Goal: Transaction & Acquisition: Purchase product/service

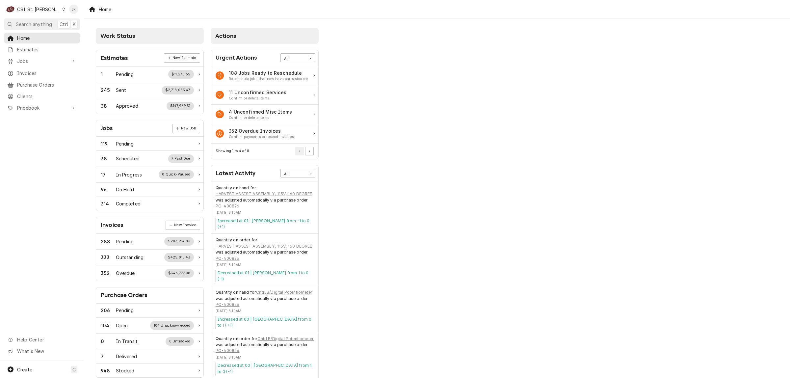
click at [38, 4] on div "C CSI St. Louis" at bounding box center [36, 9] width 64 height 13
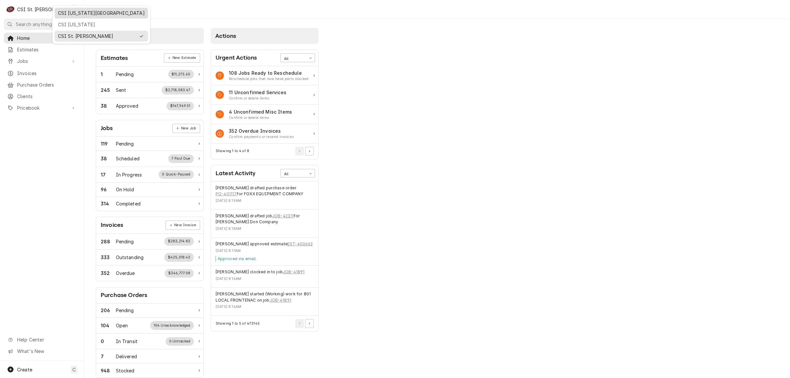
click at [82, 12] on div "CSI [US_STATE][GEOGRAPHIC_DATA]" at bounding box center [101, 13] width 87 height 7
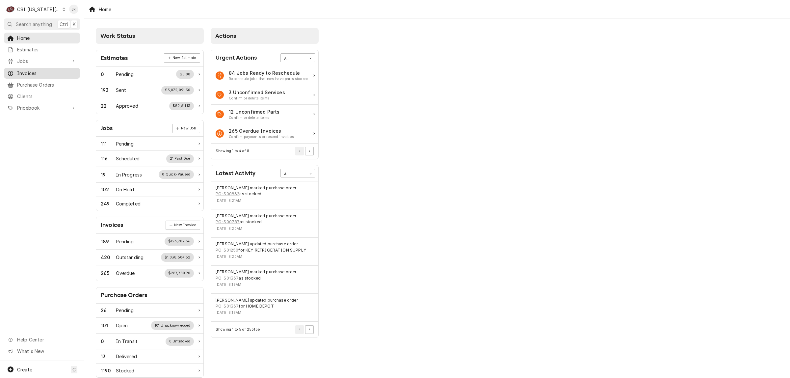
click at [32, 73] on span "Invoices" at bounding box center [47, 73] width 60 height 7
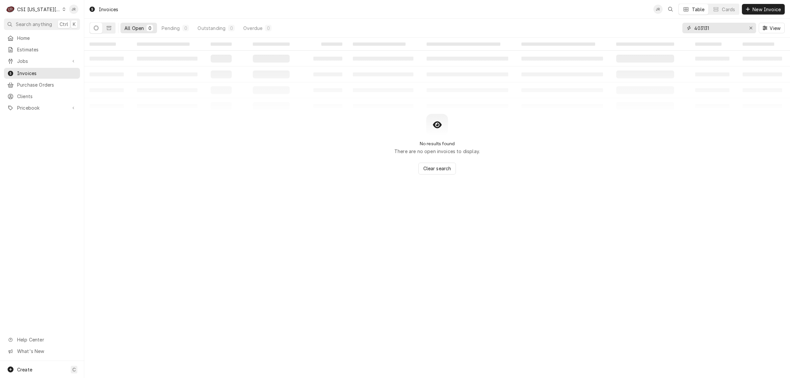
click at [726, 30] on input "403131" at bounding box center [718, 28] width 49 height 11
click at [725, 29] on input "403131" at bounding box center [718, 28] width 49 height 11
paste input "302554"
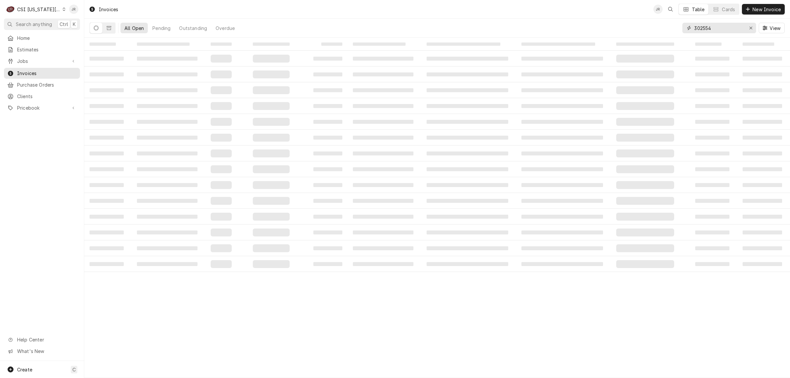
type input "302554"
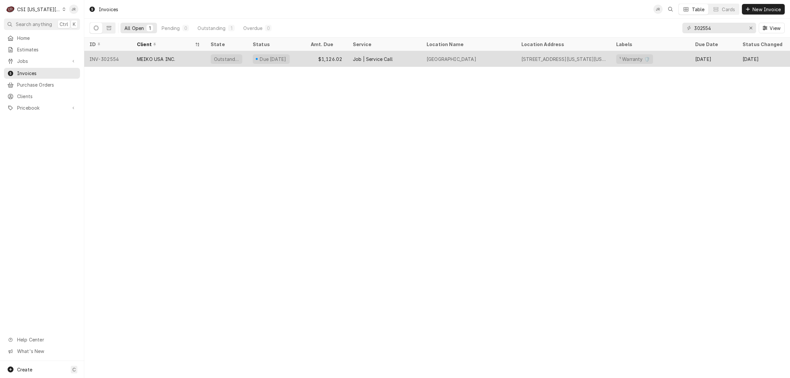
click at [176, 58] on div "MEIKO USA INC." at bounding box center [169, 59] width 74 height 16
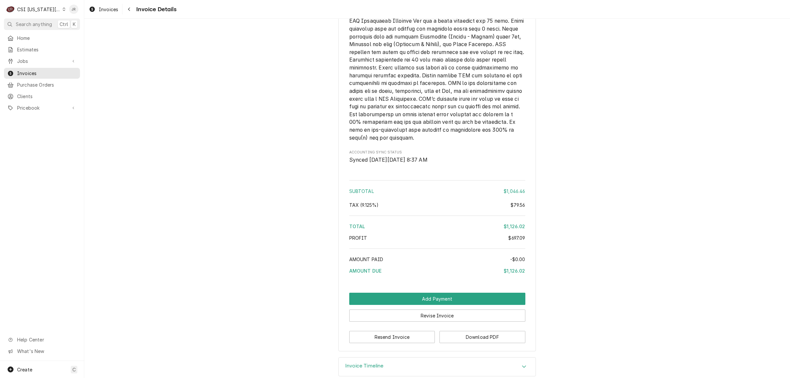
scroll to position [1267, 0]
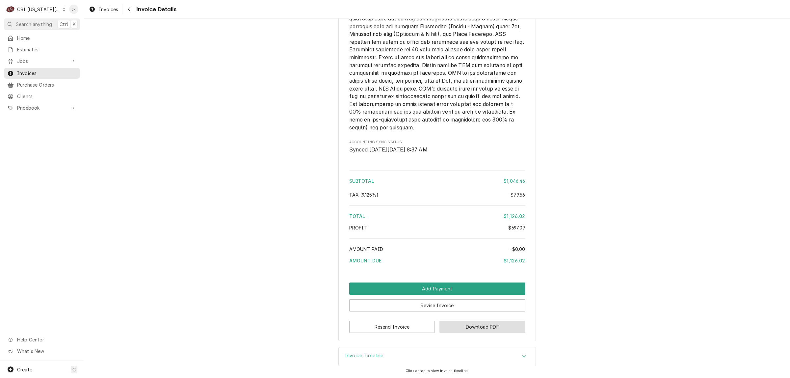
click at [461, 325] on button "Download PDF" at bounding box center [483, 327] width 86 height 12
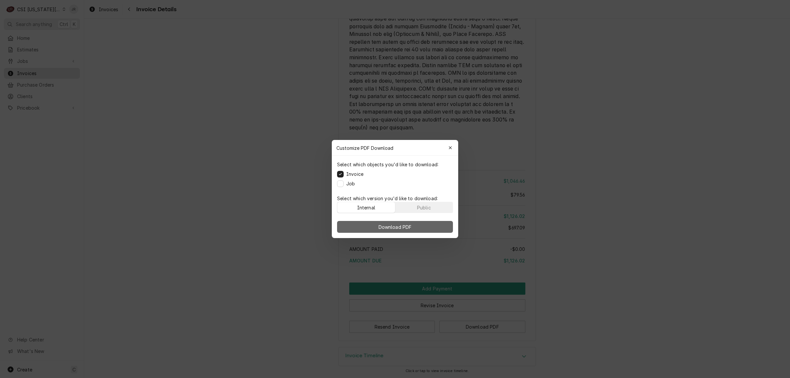
click at [419, 226] on button "Download PDF" at bounding box center [395, 227] width 116 height 12
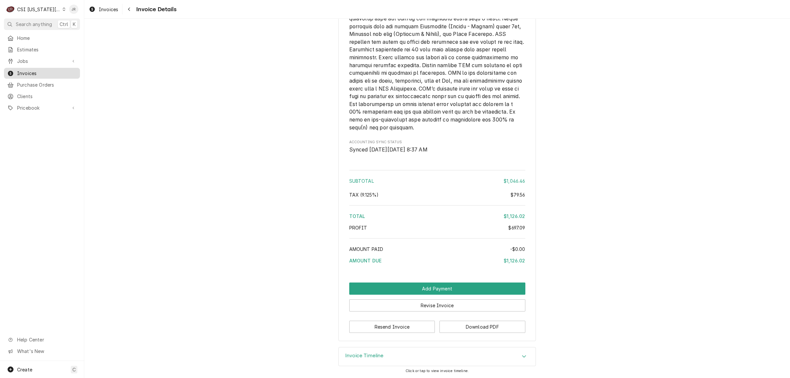
click at [27, 68] on link "Invoices" at bounding box center [42, 73] width 76 height 11
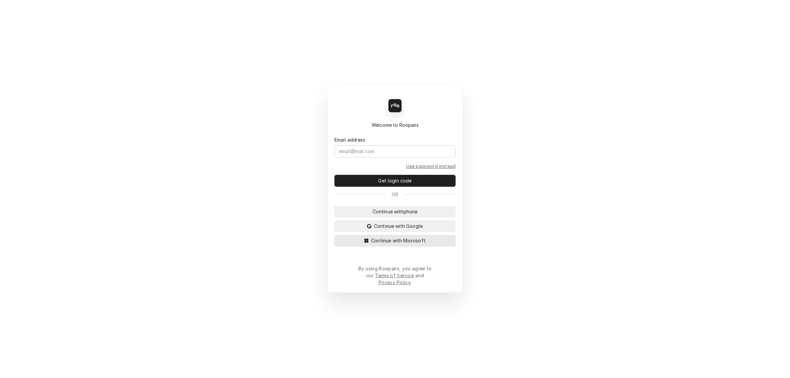
click at [408, 243] on span "Continue with Microsoft" at bounding box center [398, 240] width 57 height 7
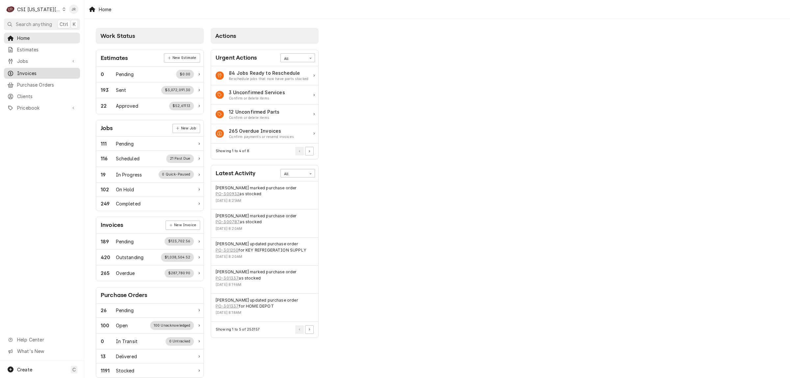
click at [32, 71] on span "Invoices" at bounding box center [47, 73] width 60 height 7
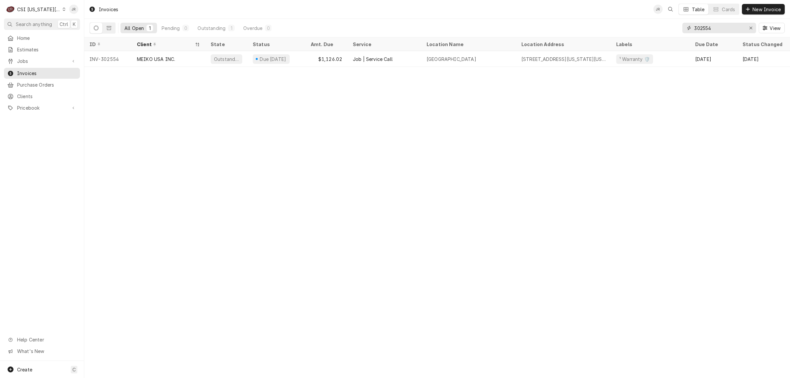
click at [714, 23] on input "302554" at bounding box center [718, 28] width 49 height 11
paste input "826"
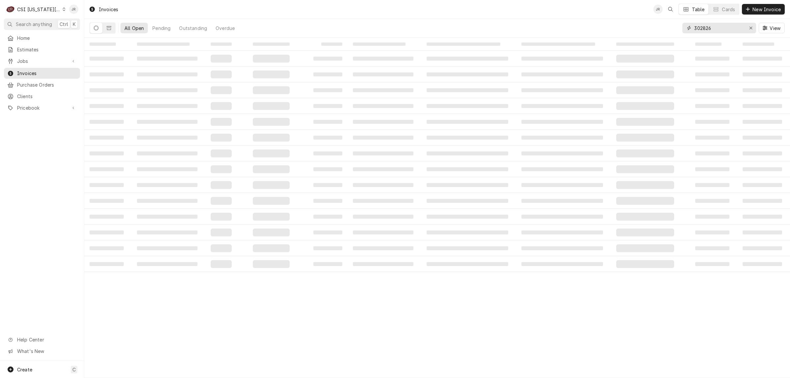
type input "302826"
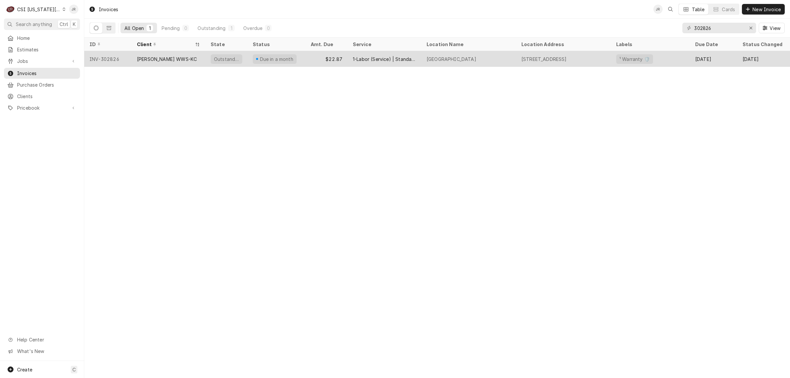
click at [139, 51] on div "[PERSON_NAME] WWS-KC" at bounding box center [169, 59] width 74 height 16
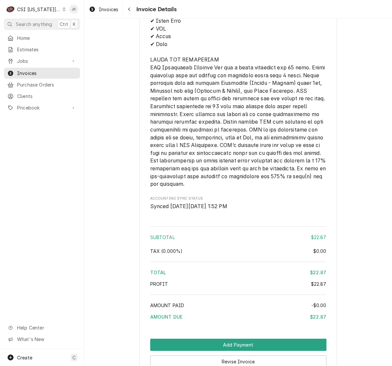
scroll to position [831, 0]
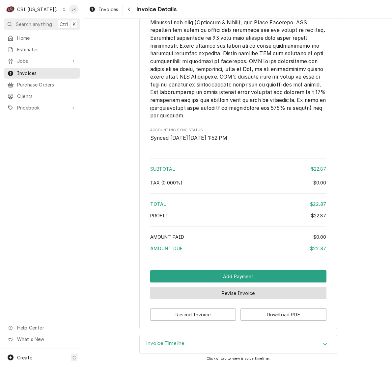
click at [208, 296] on button "Revise Invoice" at bounding box center [238, 293] width 176 height 12
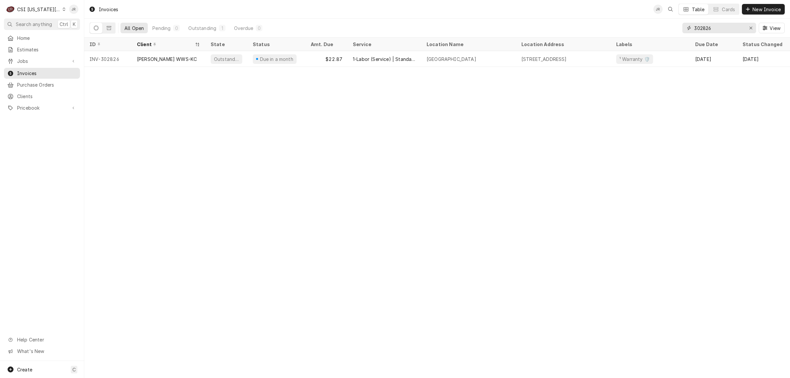
click at [697, 27] on input "302826" at bounding box center [718, 28] width 49 height 11
click at [698, 28] on input "302826" at bounding box center [718, 28] width 49 height 11
type input "302661"
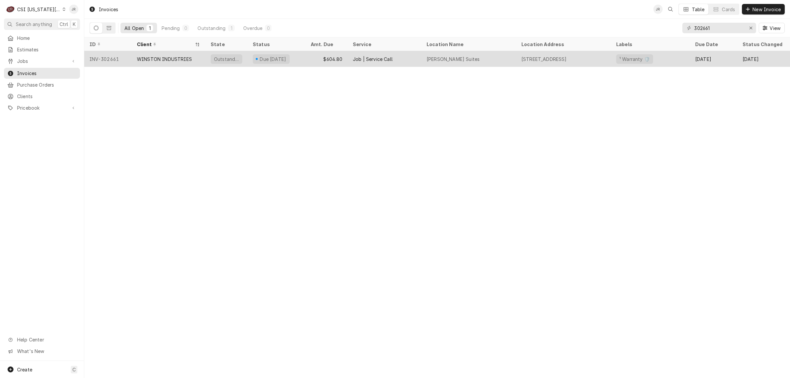
click at [192, 60] on div "WINSTON INDUSTRIES" at bounding box center [169, 59] width 74 height 16
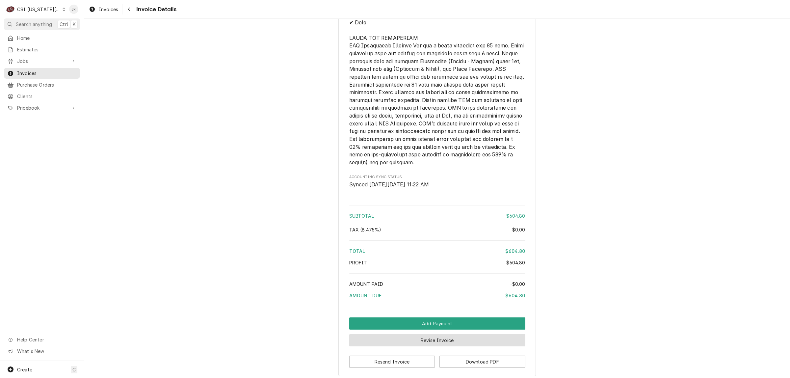
scroll to position [1064, 0]
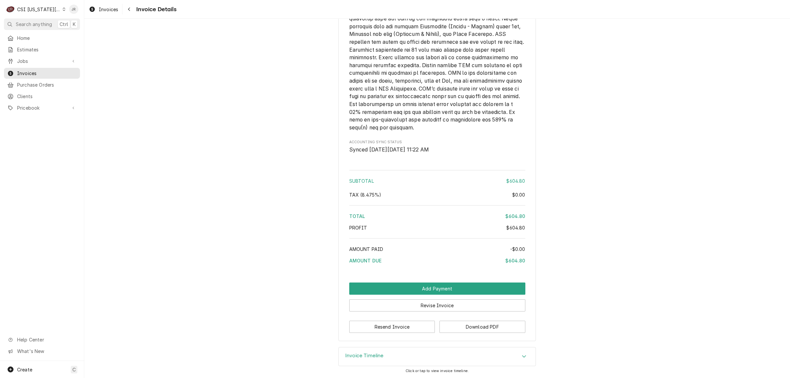
click at [385, 354] on div "Invoice Timeline" at bounding box center [437, 356] width 197 height 18
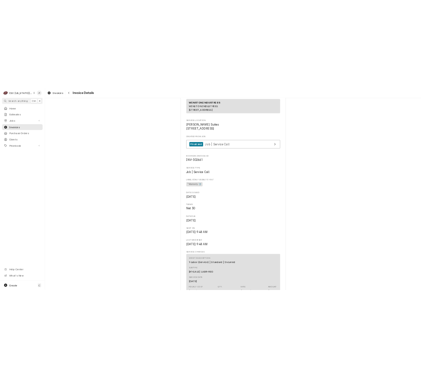
scroll to position [0, 0]
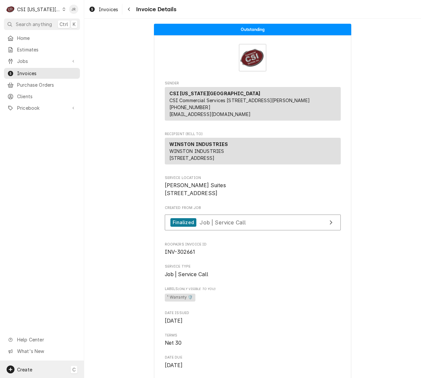
click at [33, 366] on div "Create C" at bounding box center [42, 369] width 84 height 17
click at [111, 345] on div "Invoice" at bounding box center [123, 346] width 44 height 7
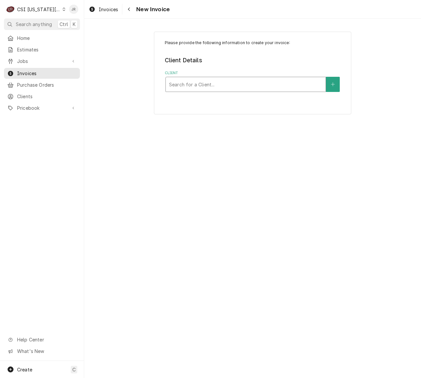
click at [301, 86] on div "Client" at bounding box center [245, 84] width 153 height 12
type input "meiko"
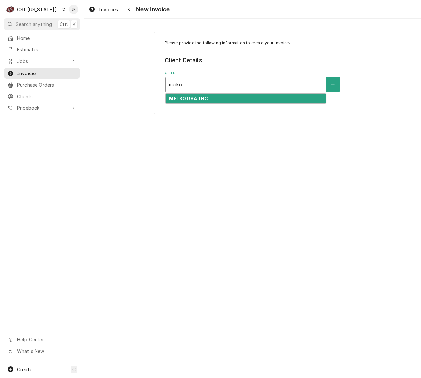
click at [221, 101] on div "MEIKO USA INC." at bounding box center [246, 99] width 160 height 10
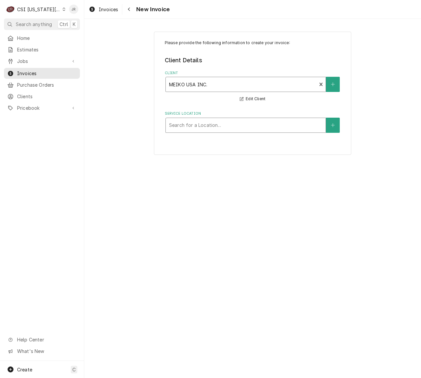
click at [208, 127] on div "Service Location" at bounding box center [245, 125] width 153 height 12
type input "2501 minnesota ave"
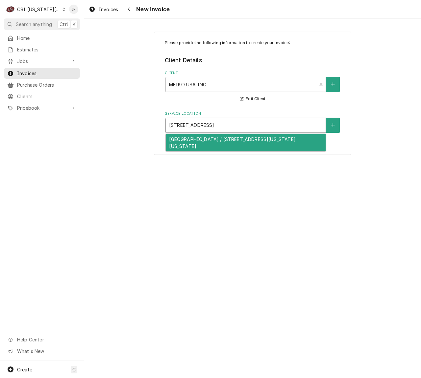
click at [221, 144] on div "Wyandotte High School / 2501 Minnesota Ave, Kansas City, KS 66102" at bounding box center [246, 142] width 160 height 17
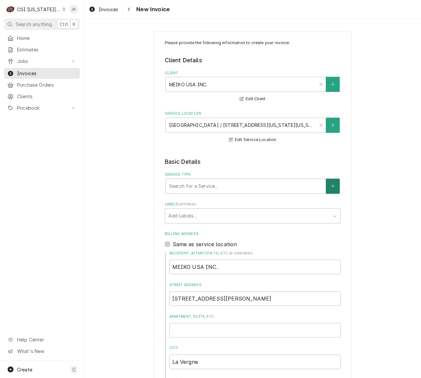
click at [331, 184] on icon "Create New Service" at bounding box center [333, 186] width 4 height 5
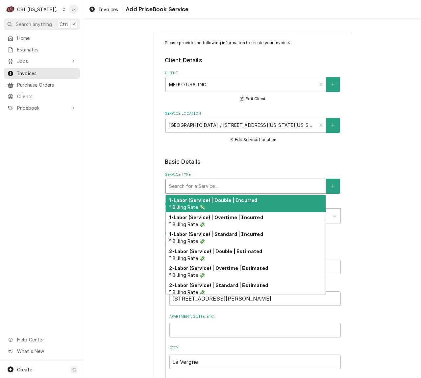
click at [207, 180] on div "Service Type" at bounding box center [245, 186] width 153 height 12
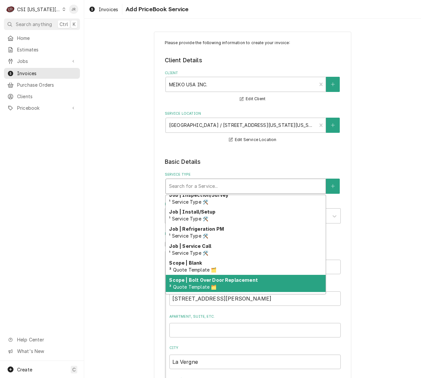
scroll to position [363, 0]
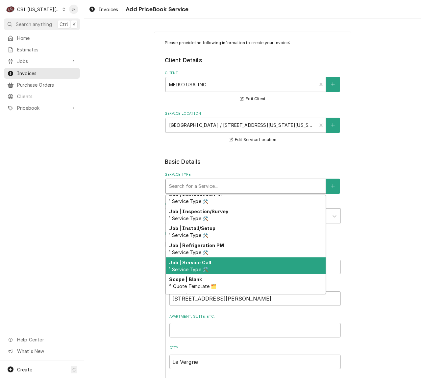
click at [228, 267] on div "Job | Service Call ¹ Service Type 🛠️" at bounding box center [246, 265] width 160 height 17
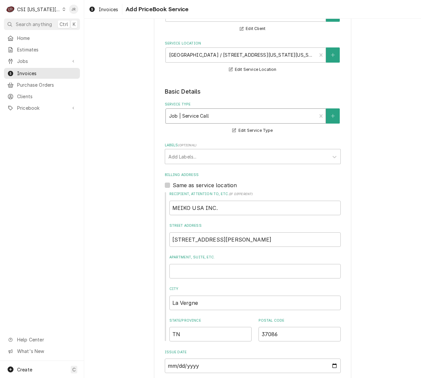
scroll to position [41, 0]
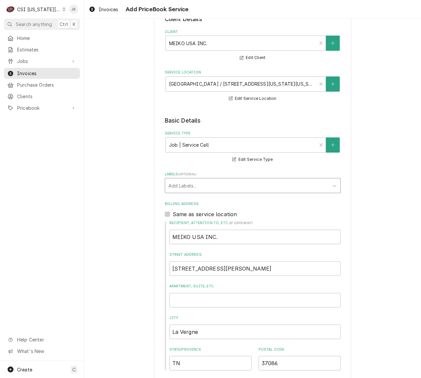
click at [200, 188] on div "Labels" at bounding box center [247, 185] width 157 height 12
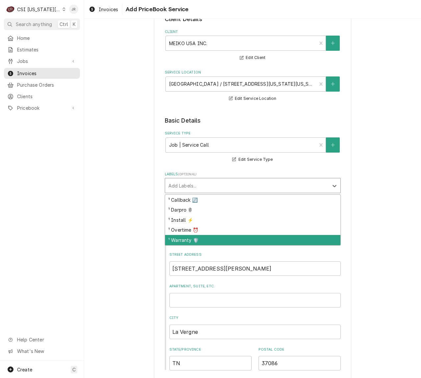
click at [199, 239] on div "¹ Warranty 🛡️" at bounding box center [252, 240] width 175 height 10
type textarea "x"
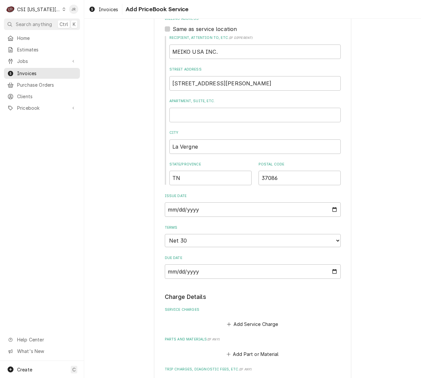
scroll to position [329, 0]
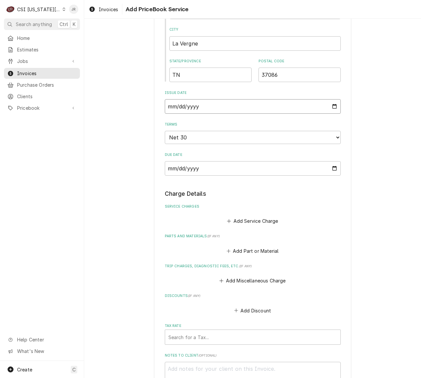
click at [190, 106] on input "2025-08-27" at bounding box center [253, 106] width 176 height 14
type input "2025-08-02"
type textarea "x"
type input "2025-08-26"
type textarea "x"
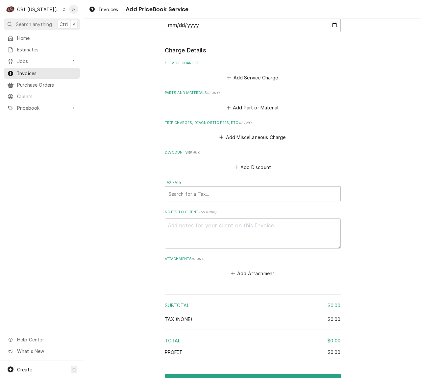
scroll to position [453, 0]
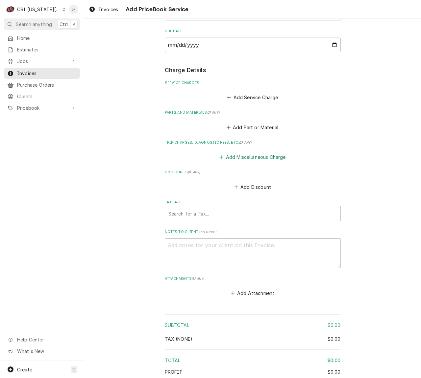
click at [256, 154] on button "Add Miscellaneous Charge" at bounding box center [253, 156] width 68 height 9
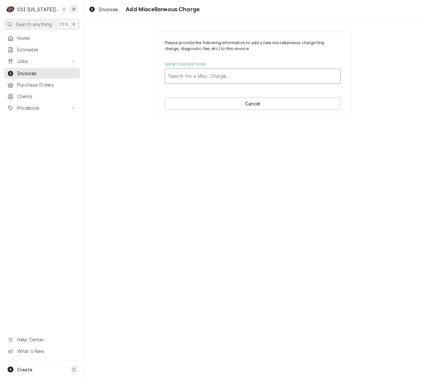
click at [236, 72] on div "Short Description" at bounding box center [253, 76] width 169 height 12
type input "ship"
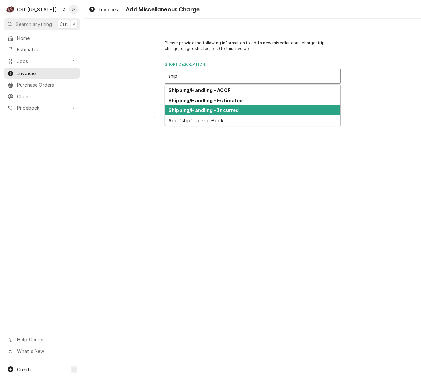
click at [236, 109] on strong "Shipping/Handling - Incurred" at bounding box center [204, 110] width 70 height 6
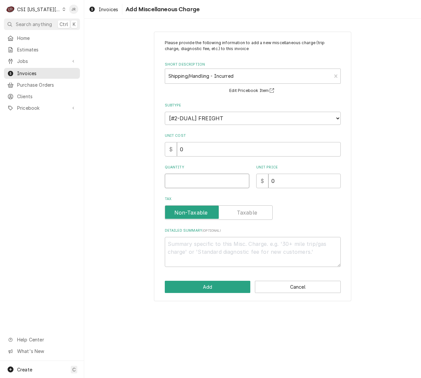
click at [214, 185] on input "Quantity" at bounding box center [207, 181] width 85 height 14
type textarea "x"
type input "1"
click at [304, 179] on input "0" at bounding box center [305, 181] width 72 height 14
drag, startPoint x: 297, startPoint y: 180, endPoint x: 241, endPoint y: 178, distance: 55.7
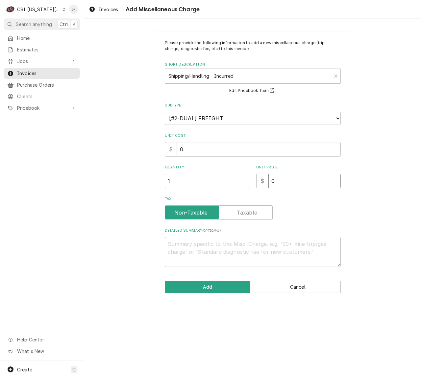
click at [242, 178] on div "Quantity 1 Unit Price $ 0" at bounding box center [253, 176] width 176 height 23
type textarea "x"
type input "1"
type textarea "x"
type input "19"
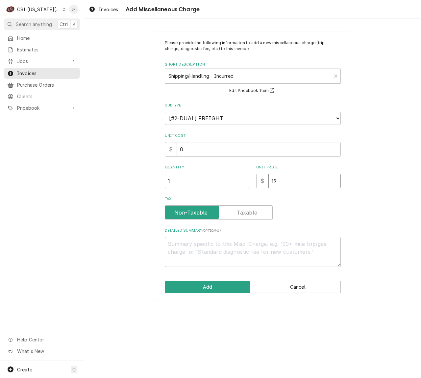
type textarea "x"
type input "19.0"
type textarea "x"
type input "19.08"
click at [220, 256] on textarea "Detailed Summary ( optional )" at bounding box center [253, 252] width 176 height 30
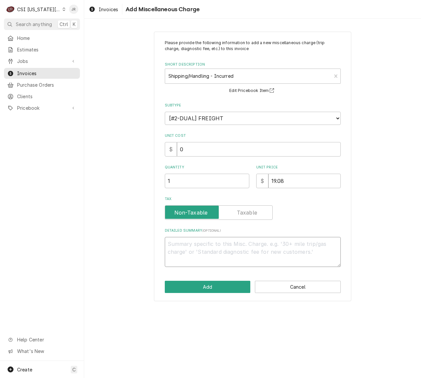
paste textarea "Claim: JWS22291 Recoup incurred freight on tracking number 1Z7E412W0396012755 J…"
type textarea "x"
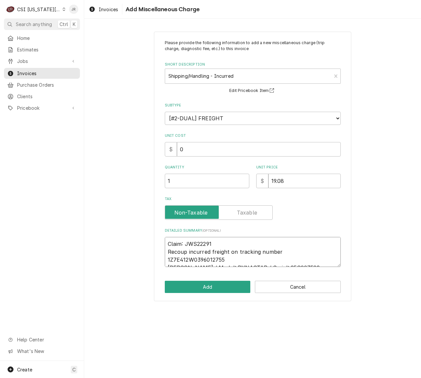
type textarea "Claim: JWS22291 Recoup incurred freight on tracking number 1Z7E412W0396012755 J…"
click at [202, 244] on textarea "Claim: JWS22291 Recoup incurred freight on tracking number 1Z7E412W0396012755 J…" at bounding box center [253, 252] width 176 height 30
paste textarea "MEI11207"
type textarea "x"
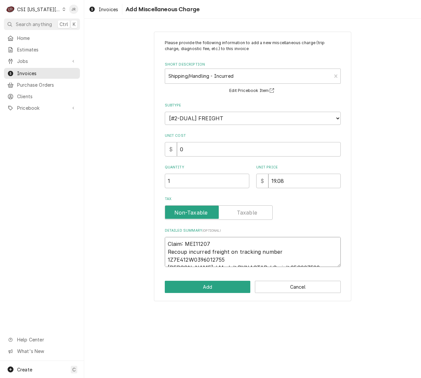
type textarea "Claim: MEI11207 Recoup incurred freight on tracking number 1Z7E412W0396012755 J…"
click at [316, 250] on textarea "Claim: MEI11207 Recoup incurred freight on tracking number 1Z7E412W0396012755 J…" at bounding box center [253, 252] width 176 height 30
paste textarea "708549"
type textarea "x"
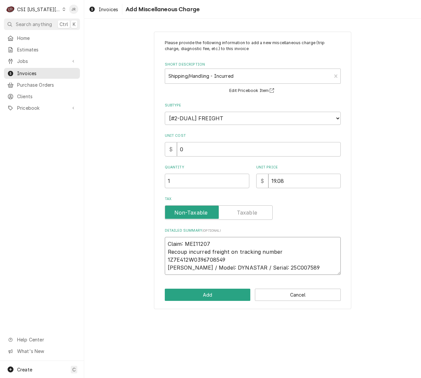
type textarea "Claim: MEI11207 Recoup incurred freight on tracking number 1Z7E412W0396708549 J…"
click at [273, 246] on textarea "Claim: MEI11207 Recoup incurred freight on tracking number 1Z7E412W0396708549 J…" at bounding box center [253, 256] width 176 height 38
click at [307, 257] on textarea "Claim: MEI11207 Recoup incurred freight on tracking number 1Z7E412W0396708549 J…" at bounding box center [253, 256] width 176 height 38
click at [288, 245] on textarea "Claim: MEI11207 Recoup incurred freight on tracking number 1Z7E412W0396708549 J…" at bounding box center [253, 256] width 176 height 38
type textarea "x"
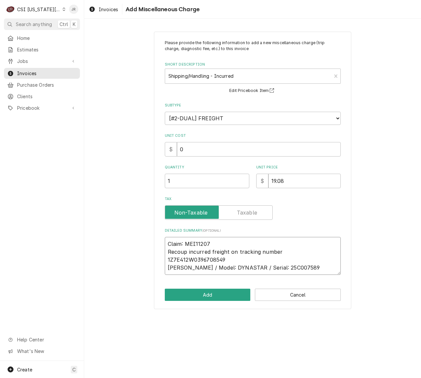
type textarea "Claim: MEI11207 Recoup incurred freight on tracking number 1Z7E412W0396708549"
type textarea "x"
type textarea "Claim: MEI11207 Recoup incurred freight on tracking number 1Z7E412W0396708549"
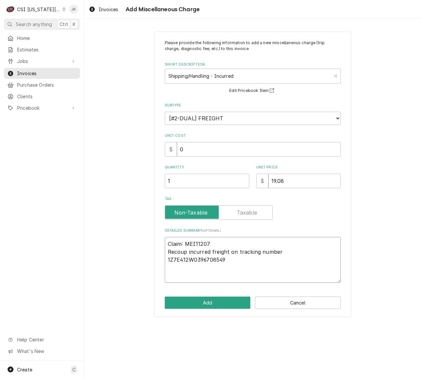
paste textarea "Meiko / Model: KA66 / Serial: 30010417"
type textarea "x"
type textarea "Claim: MEI11207 Recoup incurred freight on tracking number 1Z7E412W0396708549 M…"
type textarea "x"
type textarea "Claim: MEI11207 Recoup incurred freight on tracking number Z7E412W0396708549 Me…"
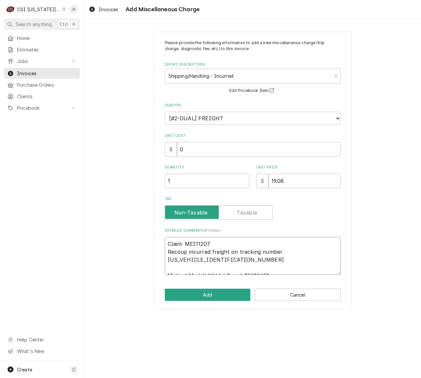
drag, startPoint x: 262, startPoint y: 241, endPoint x: 260, endPoint y: 245, distance: 4.3
click at [260, 245] on textarea "Claim: MEI11207 Recoup incurred freight on tracking number Z7E412W0396708549 Me…" at bounding box center [253, 256] width 176 height 38
type textarea "x"
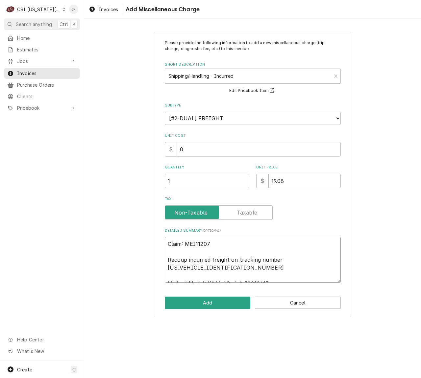
type textarea "Claim: MEI11207 Recoup incurred freight on tracking number Z7E412W0396708549 Me…"
click at [288, 257] on textarea "Claim: MEI11207 Recoup incurred freight on tracking number Z7E412W0396708549 Me…" at bounding box center [253, 260] width 176 height 46
type textarea "x"
type textarea "Claim: MEI11207 Recoup incurred freight on tracking number 7E412W0396708549 Mei…"
type textarea "x"
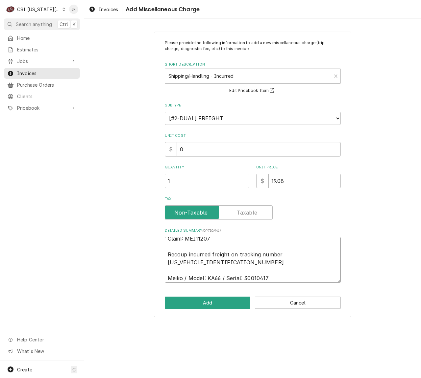
scroll to position [8, 0]
type textarea "Claim: MEI11207 Recoup incurred freight on tracking number 17E412W0396708549 Me…"
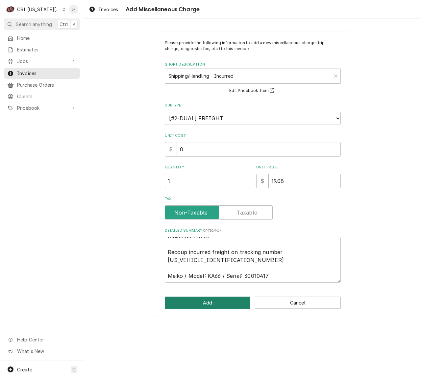
click at [231, 299] on button "Add" at bounding box center [208, 302] width 86 height 12
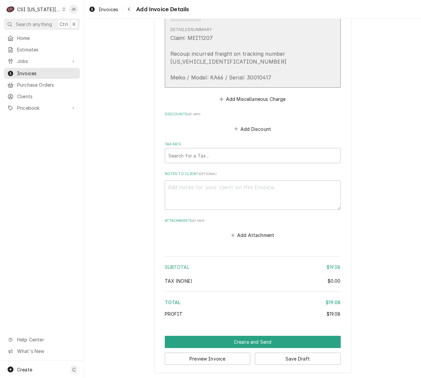
scroll to position [664, 0]
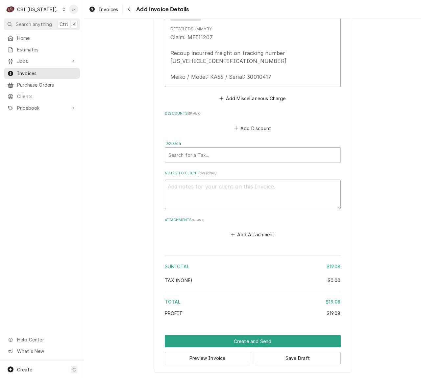
click at [250, 185] on textarea "Notes to Client ( optional )" at bounding box center [253, 194] width 176 height 30
type textarea "x"
type textarea "j"
type textarea "x"
type textarea "je"
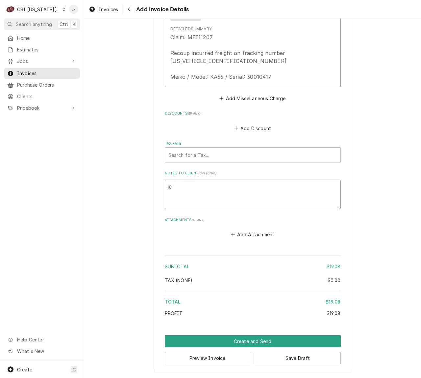
type textarea "x"
type textarea "j"
type textarea "x"
type textarea "j"
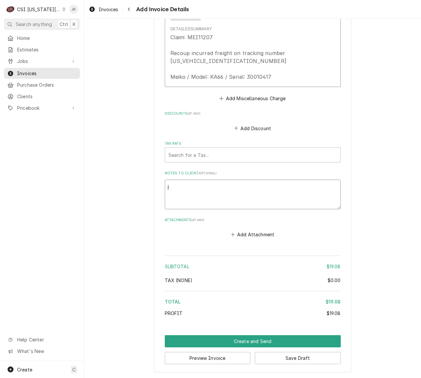
type textarea "x"
type textarea "s"
type textarea "x"
type textarea "se"
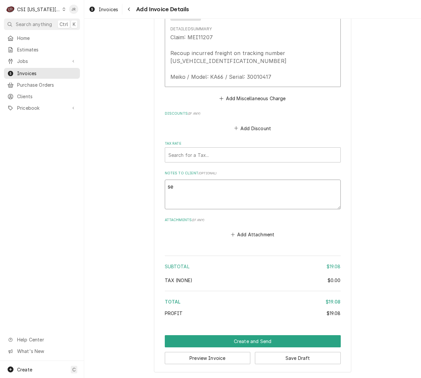
type textarea "x"
type textarea "see"
type textarea "x"
type textarea "see"
type textarea "x"
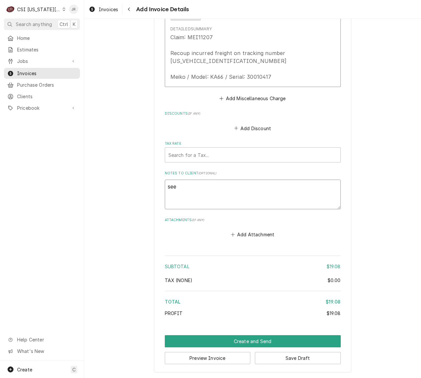
type textarea "see j"
type textarea "x"
type textarea "see jo"
type textarea "x"
type textarea "see job"
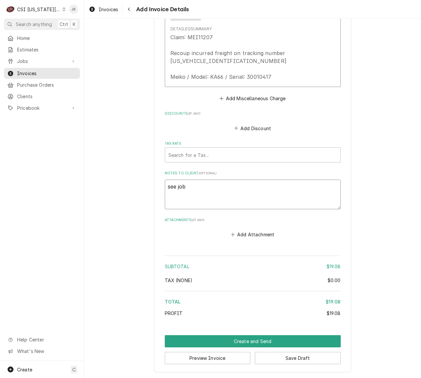
type textarea "x"
type textarea "see job"
click at [200, 185] on textarea "see job" at bounding box center [253, 194] width 176 height 30
type textarea "x"
type textarea "see job 3"
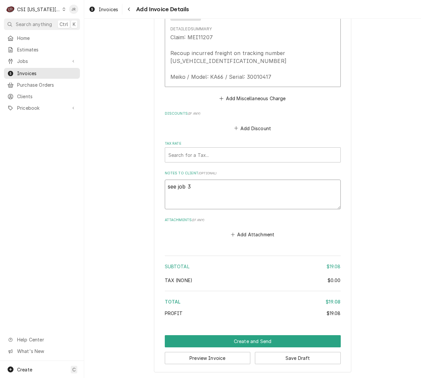
type textarea "x"
type textarea "see job 31"
type textarea "x"
type textarea "see job 319"
type textarea "x"
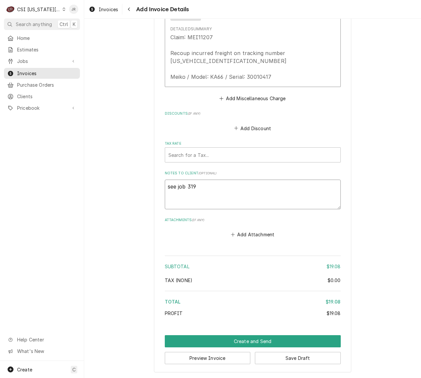
type textarea "see job 3199"
type textarea "x"
type textarea "see job 31995"
type textarea "x"
type textarea "see job 31995"
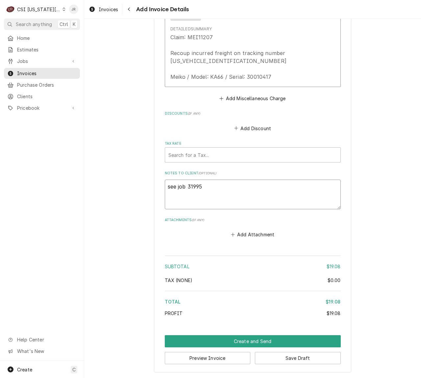
type textarea "x"
type textarea "see job 31995 -"
type textarea "x"
type textarea "see job 31995 -w"
type textarea "x"
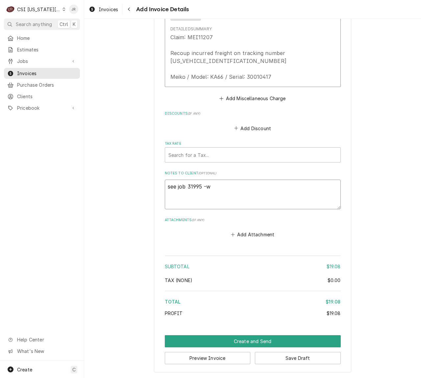
type textarea "see job 31995 -wa"
type textarea "x"
type textarea "see job 31995 -war"
type textarea "x"
type textarea "see job 31995 -warr"
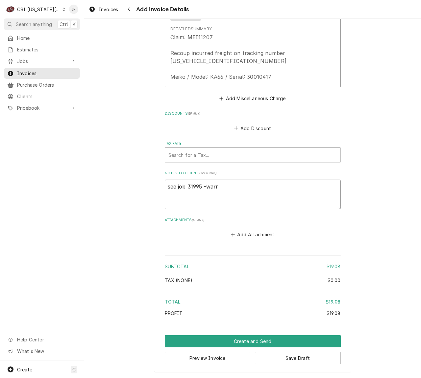
type textarea "x"
type textarea "see job 31995 -warra"
type textarea "x"
type textarea "see job 31995 -warran"
type textarea "x"
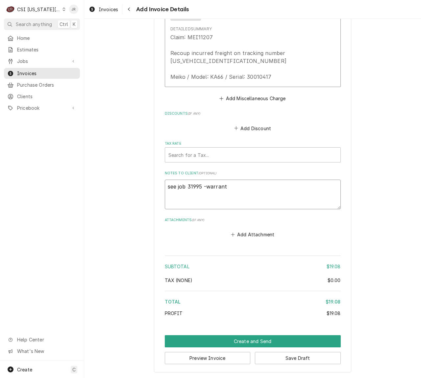
type textarea "see job 31995 -warranty"
type textarea "x"
type textarea "see job 31995 -warranty"
type textarea "x"
type textarea "see job 31995 -warranty i"
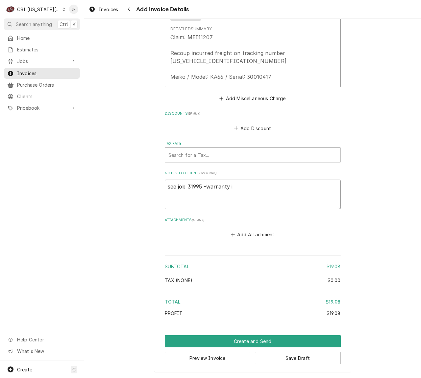
type textarea "x"
type textarea "see job 31995 -warranty inv"
type textarea "x"
type textarea "see job 31995 -warranty inv#"
type textarea "x"
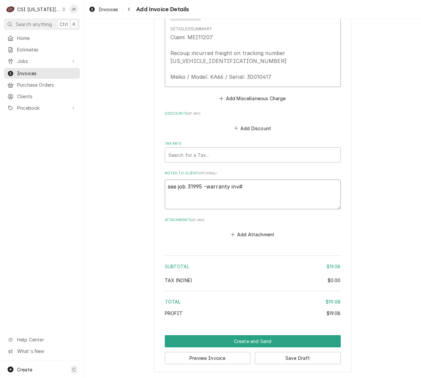
type textarea "see job 31995 -warranty inv#-"
type textarea "x"
type textarea "see job 31995 -warranty inv#-3"
type textarea "x"
type textarea "see job 31995 -warranty inv#-30"
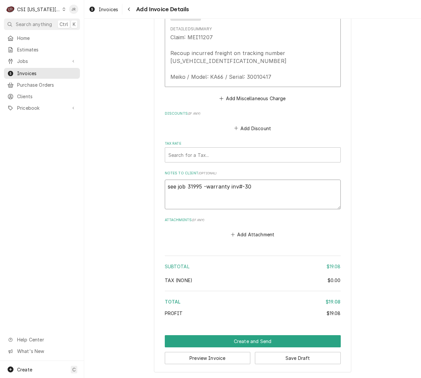
type textarea "x"
type textarea "see job 31995 -warranty inv#-302"
type textarea "x"
type textarea "see job 31995 -warranty inv#-3025"
type textarea "x"
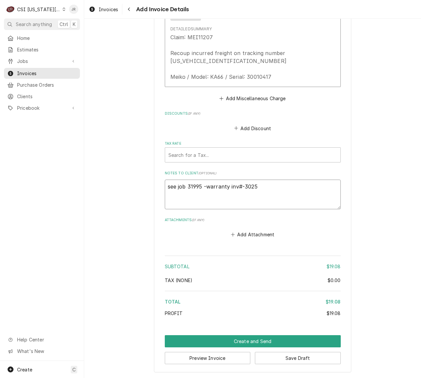
type textarea "see job 31995 -warranty inv#-30255"
type textarea "x"
type textarea "see job 31995 -warranty inv#-302554"
type textarea "x"
type textarea "see job 31995 -warranty inv-302554"
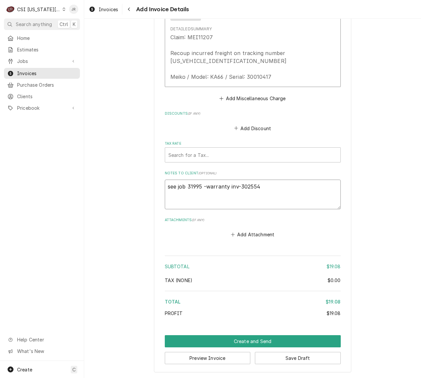
type textarea "x"
type textarea "see job 31995 -warranty invo-302554"
type textarea "x"
type textarea "see job 31995 -warranty invoi-302554"
type textarea "x"
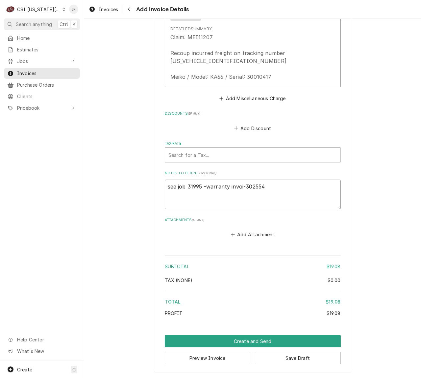
type textarea "see job 31995 -warranty invoic-302554"
type textarea "x"
type textarea "see job 31995 -warranty invoice-302554"
type textarea "x"
type textarea "see job 31995 -warranty invoice302554"
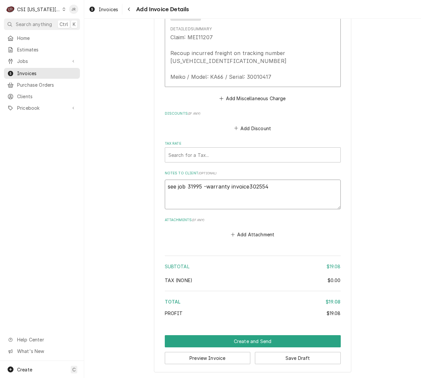
type textarea "x"
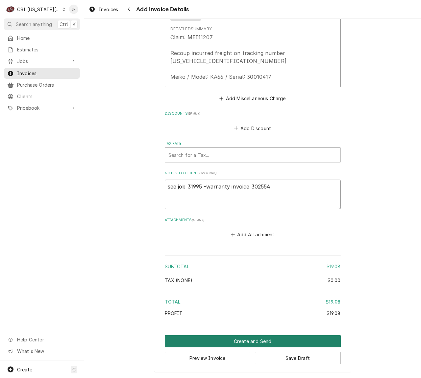
type textarea "see job 31995 -warranty invoice 302554"
click at [298, 335] on button "Create and Send" at bounding box center [253, 341] width 176 height 12
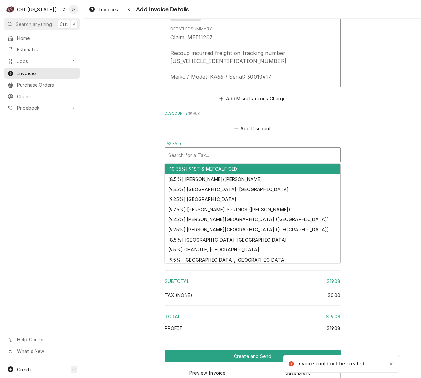
click at [218, 154] on div "Tax Rate" at bounding box center [253, 155] width 169 height 12
click at [241, 154] on div "Tax Rate" at bounding box center [253, 155] width 169 height 12
type textarea "x"
type input "k"
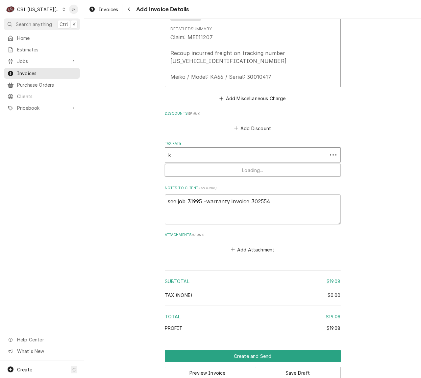
type textarea "x"
type input "ks"
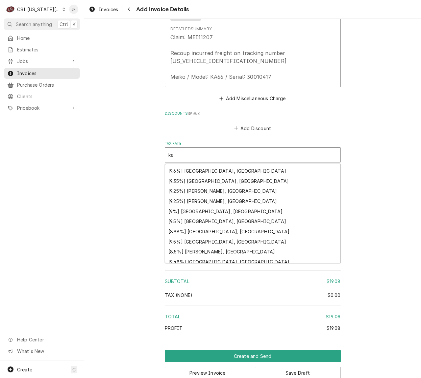
scroll to position [422, 0]
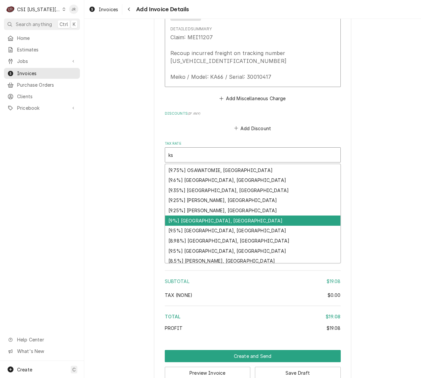
type textarea "x"
type input "k"
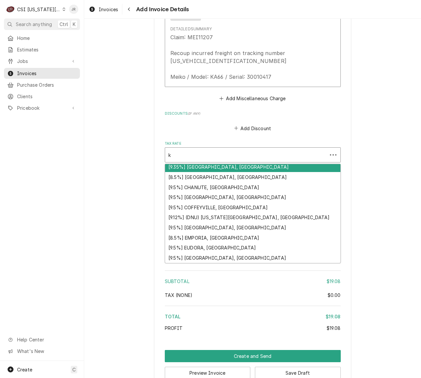
scroll to position [2, 0]
type textarea "x"
type input "ka"
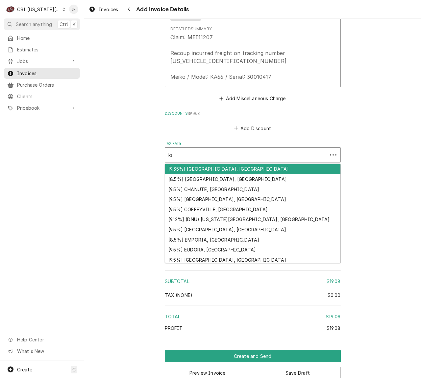
type textarea "x"
type input "kan"
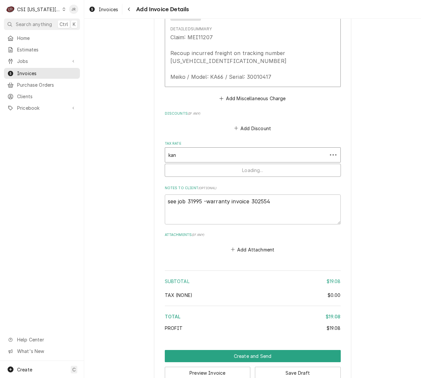
type textarea "x"
type input "kand"
type textarea "x"
type input "kan"
type textarea "x"
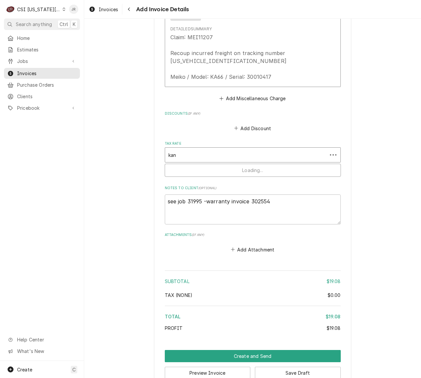
type input "kans"
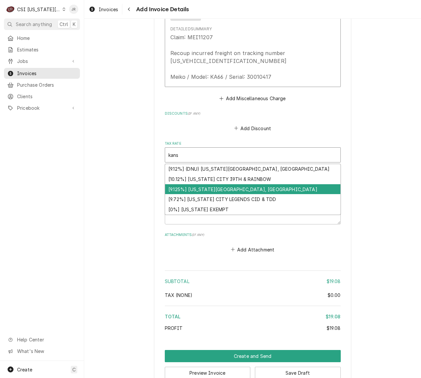
click at [246, 189] on div "[9.125%] KANSAS CITY, KS" at bounding box center [252, 189] width 175 height 10
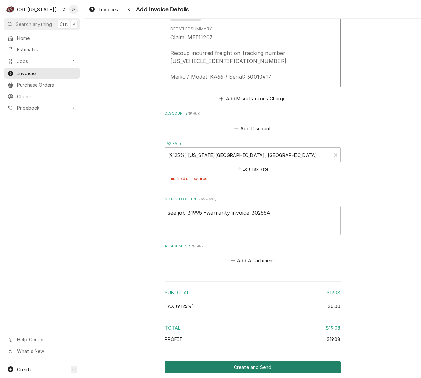
drag, startPoint x: 285, startPoint y: 363, endPoint x: 306, endPoint y: 261, distance: 104.5
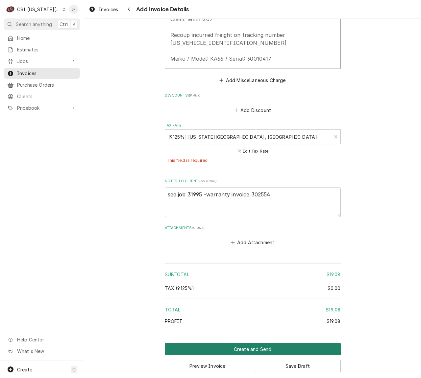
scroll to position [690, 0]
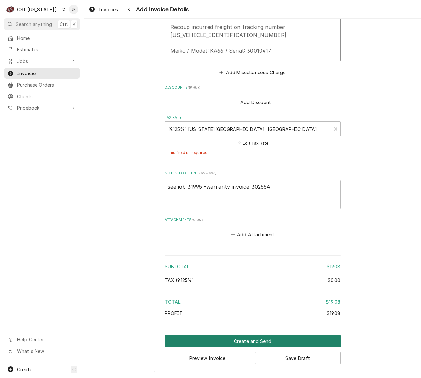
click at [290, 340] on button "Create and Send" at bounding box center [253, 341] width 176 height 12
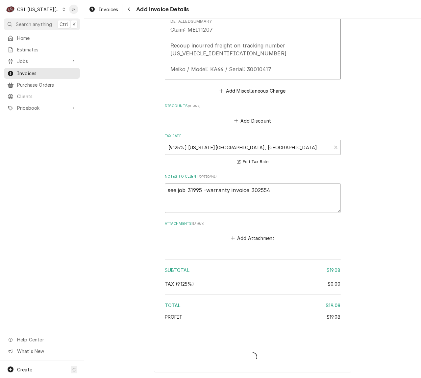
type textarea "x"
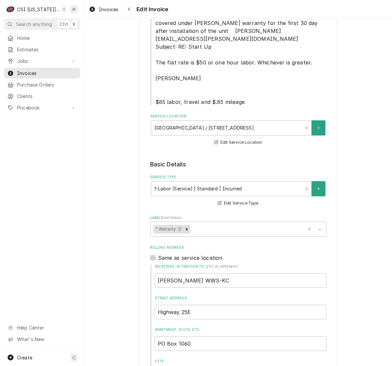
scroll to position [206, 0]
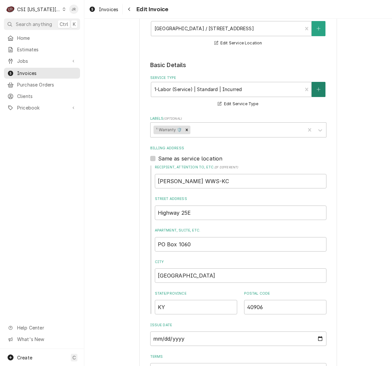
click at [315, 82] on button "Service Type" at bounding box center [318, 89] width 14 height 15
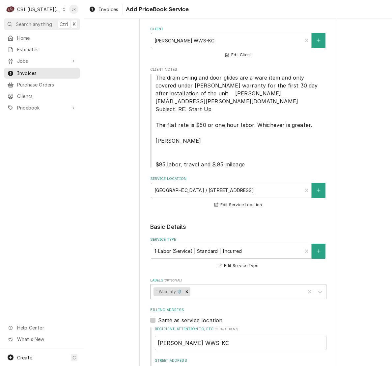
scroll to position [123, 0]
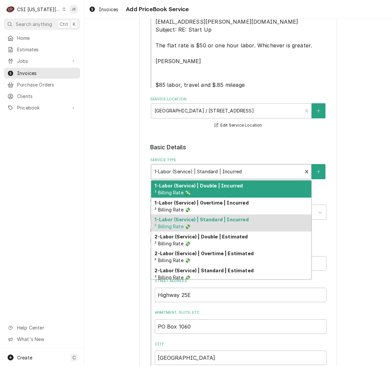
click at [277, 166] on div "Service Type" at bounding box center [226, 172] width 145 height 12
type textarea "x"
type input "j"
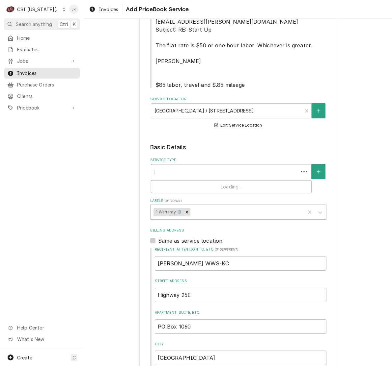
type textarea "x"
type input "jo"
type textarea "x"
type input "job"
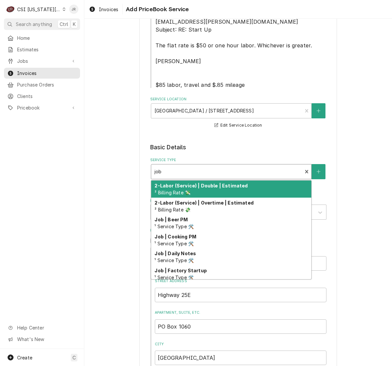
type textarea "x"
type input "job"
type textarea "x"
type input "job s"
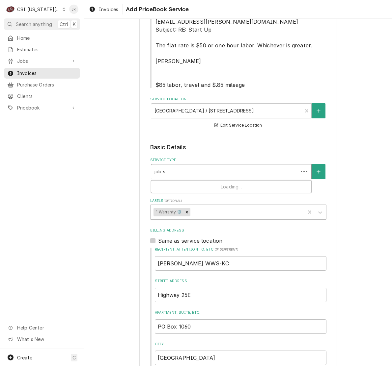
type textarea "x"
type input "job se"
type textarea "x"
type input "job ser"
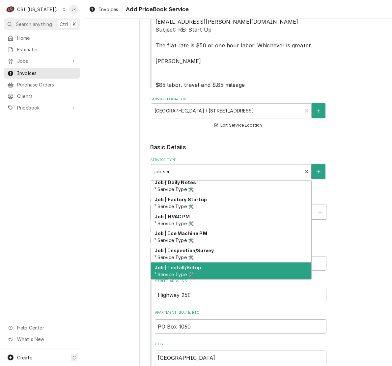
scroll to position [105, 0]
click at [203, 263] on div "Job | Service Call ¹ Service Type 🛠️" at bounding box center [231, 271] width 160 height 17
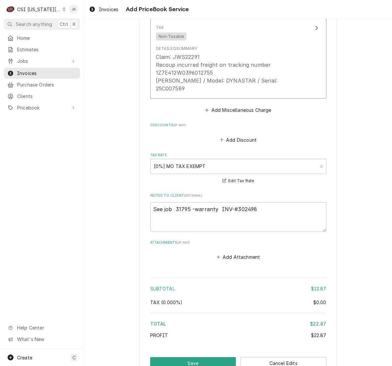
scroll to position [787, 0]
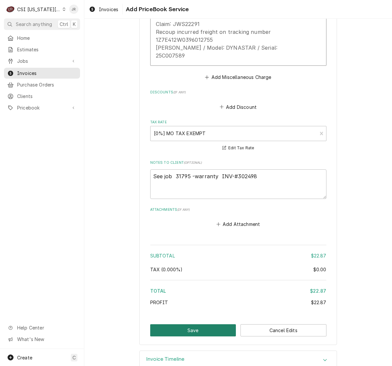
click at [200, 325] on button "Save" at bounding box center [193, 331] width 86 height 12
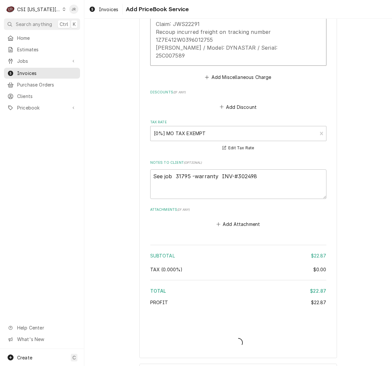
type textarea "x"
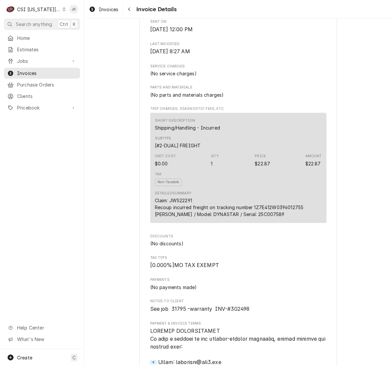
scroll to position [329, 0]
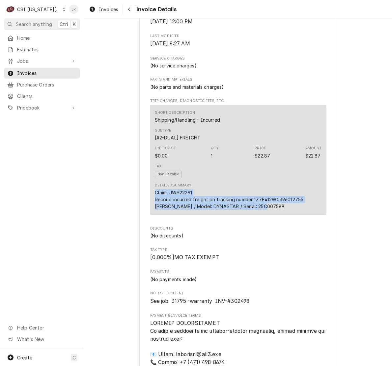
drag, startPoint x: 276, startPoint y: 231, endPoint x: 134, endPoint y: 216, distance: 143.0
click at [132, 215] on div "Outstanding Sender CSI Kansas City CSI Commercial Services Inc1021 NE Jib Ct Un…" at bounding box center [238, 253] width 308 height 1126
copy div "Claim: JWS22291 Recoup incurred freight on tracking number 1Z7E412W0396012755 […"
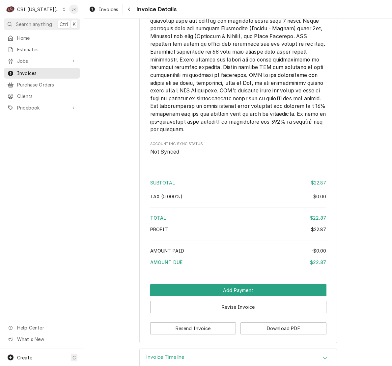
scroll to position [831, 0]
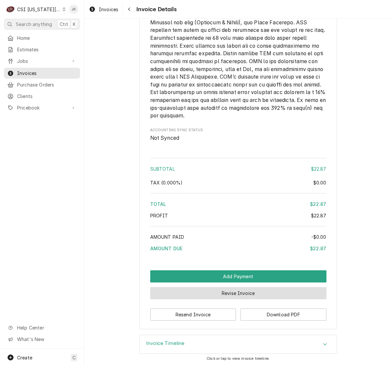
click at [226, 292] on button "Revise Invoice" at bounding box center [238, 293] width 176 height 12
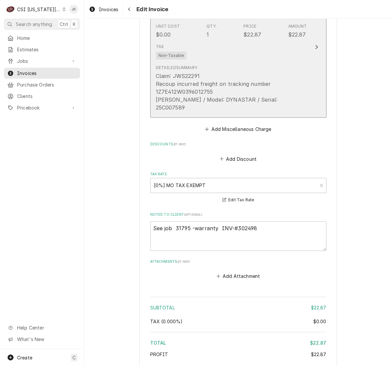
scroll to position [581, 0]
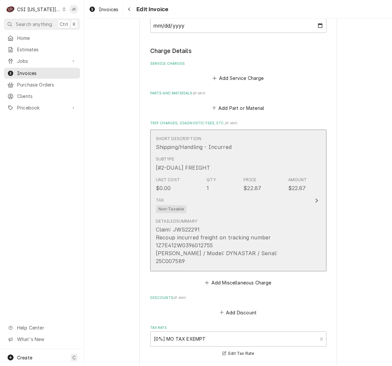
click at [234, 226] on div "Claim: JWS22291 Recoup incurred freight on tracking number 1Z7E412W0396012755 […" at bounding box center [231, 246] width 151 height 40
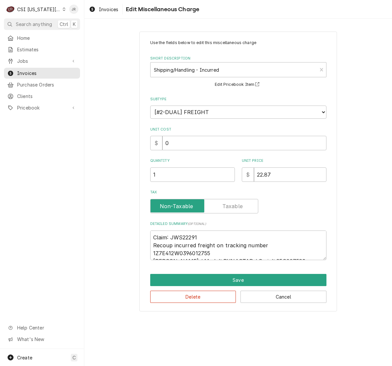
drag, startPoint x: 236, startPoint y: 222, endPoint x: 239, endPoint y: 229, distance: 8.6
click at [238, 227] on div "Detailed Summary ( optional ) Claim: JWS22291 Recoup incurred freight on tracki…" at bounding box center [238, 241] width 176 height 39
click at [242, 233] on textarea "Claim: JWS22291 Recoup incurred freight on tracking number 1Z7E412W0396012755 J…" at bounding box center [238, 246] width 176 height 30
type textarea "x"
type textarea "Claim: JWS22291 Recoup incurred freight on tracking number 1Z7E412W0396012755 J…"
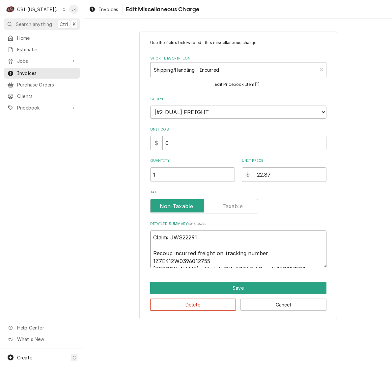
type textarea "x"
type textarea "Claim: JWS22291 Recoup incurred freight on tracking number1Z7E412W0396012755 Ja…"
type textarea "x"
type textarea "Claim: JWS22291 Recoup incurred freight on tracking number 1Z7E412W0396012755 J…"
type textarea "x"
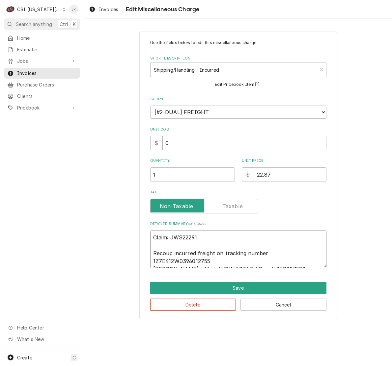
type textarea "Claim: JWS22291 Recoup incurred freight on tracking number Z7E412W0396012755 Ja…"
type textarea "x"
type textarea "Claim: JWS22291 Recoup incurred freight on tracking number 1Z7E412W0396012755 J…"
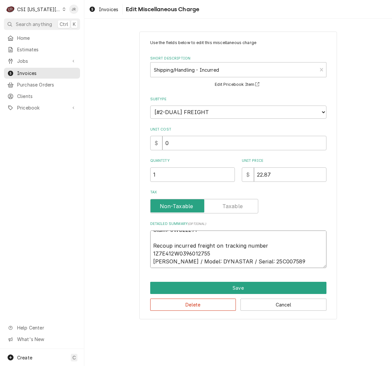
drag, startPoint x: 205, startPoint y: 260, endPoint x: 210, endPoint y: 261, distance: 5.0
click at [208, 260] on textarea "Claim: JWS22291 Recoup incurred freight on tracking number 1Z7E412W0396012755 J…" at bounding box center [238, 250] width 176 height 38
click at [216, 251] on textarea "Claim: JWS22291 Recoup incurred freight on tracking number 1Z7E412W0396012755 J…" at bounding box center [238, 250] width 176 height 38
type textarea "x"
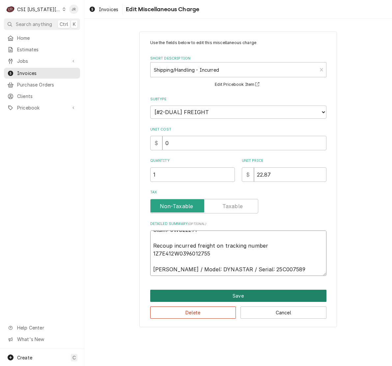
type textarea "Claim: JWS22291 Recoup incurred freight on tracking number 1Z7E412W0396012755 J…"
click at [183, 296] on button "Save" at bounding box center [238, 296] width 176 height 12
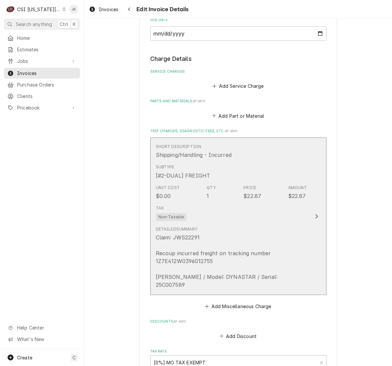
scroll to position [802, 0]
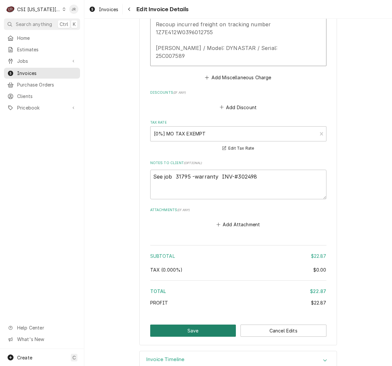
click at [193, 325] on button "Save" at bounding box center [193, 331] width 86 height 12
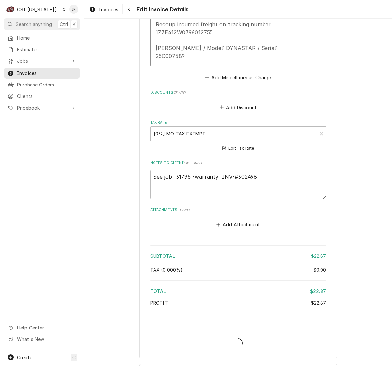
type textarea "x"
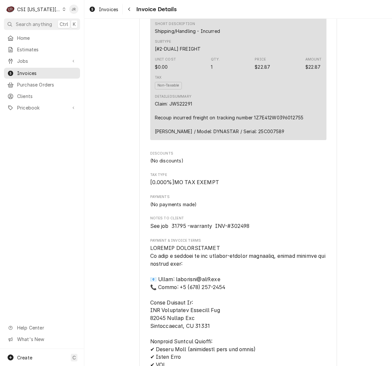
scroll to position [494, 0]
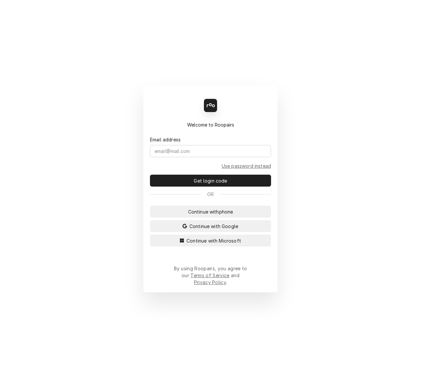
drag, startPoint x: 199, startPoint y: 251, endPoint x: 196, endPoint y: 239, distance: 12.5
click at [197, 244] on button "Continue with Microsoft" at bounding box center [210, 240] width 121 height 12
click at [196, 239] on div "Continue with phone Continue with Google Continue with Microsoft" at bounding box center [210, 225] width 121 height 41
click at [204, 244] on span "Continue with Microsoft" at bounding box center [213, 240] width 57 height 7
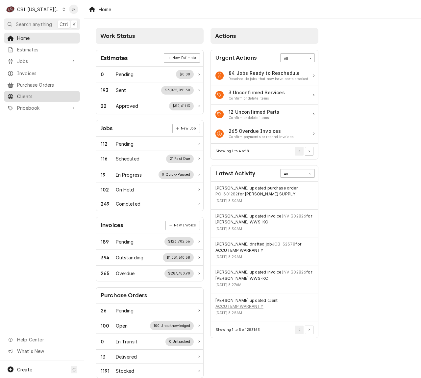
click at [31, 93] on span "Clients" at bounding box center [47, 96] width 60 height 7
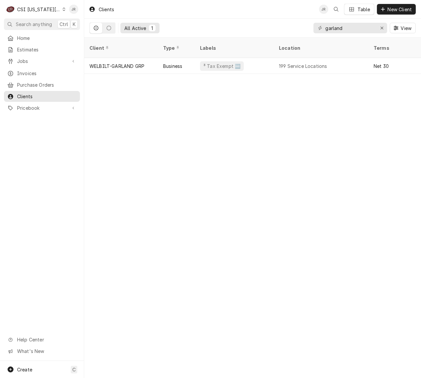
drag, startPoint x: 348, startPoint y: 36, endPoint x: 350, endPoint y: 29, distance: 7.6
click at [348, 33] on div "garland View" at bounding box center [365, 28] width 102 height 18
drag, startPoint x: 350, startPoint y: 29, endPoint x: 211, endPoint y: 3, distance: 141.4
click at [211, 3] on div "Clients JR Table New Client All Active 1 garland View" at bounding box center [252, 19] width 337 height 38
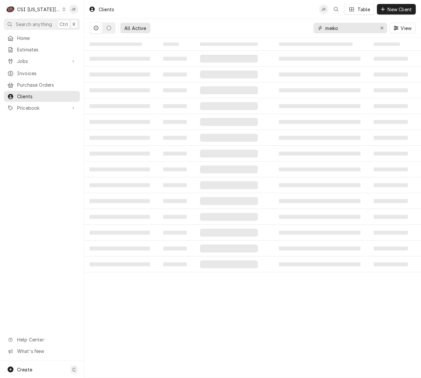
type input "meiko"
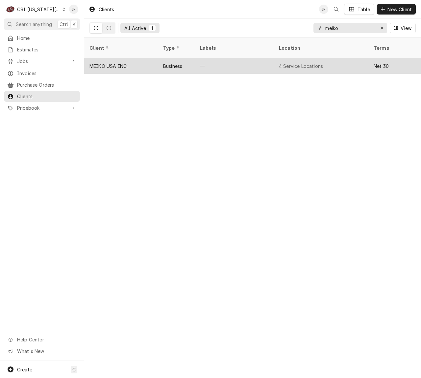
click at [206, 58] on div "—" at bounding box center [234, 66] width 79 height 16
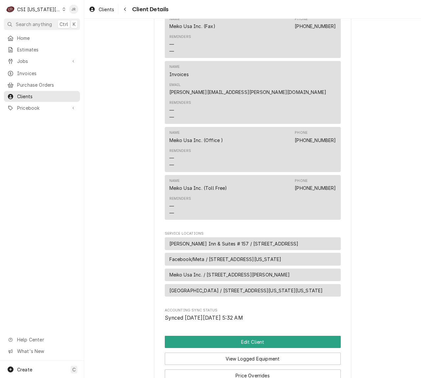
scroll to position [292, 0]
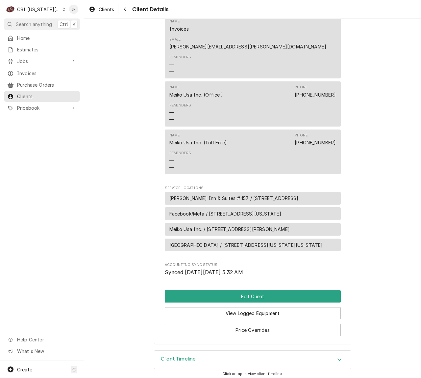
click at [192, 356] on h3 "Client Timeline" at bounding box center [178, 359] width 35 height 6
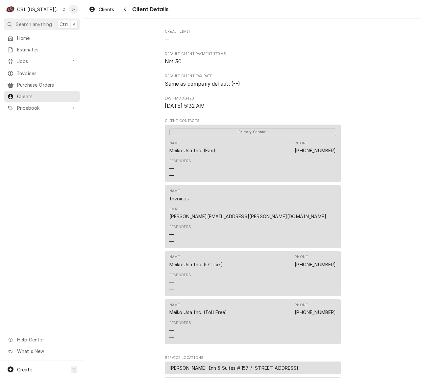
scroll to position [329, 0]
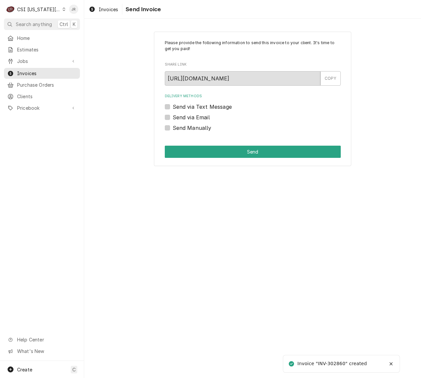
click at [338, 363] on div "Invoice "INV-302860" created" at bounding box center [333, 363] width 70 height 7
copy div "302860"
click at [165, 114] on div "Send via Email" at bounding box center [253, 117] width 176 height 8
click at [173, 119] on label "Send via Email" at bounding box center [191, 117] width 37 height 8
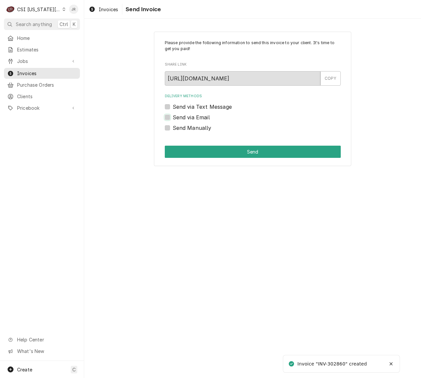
click at [173, 119] on input "Send via Email" at bounding box center [261, 120] width 176 height 14
checkbox input "true"
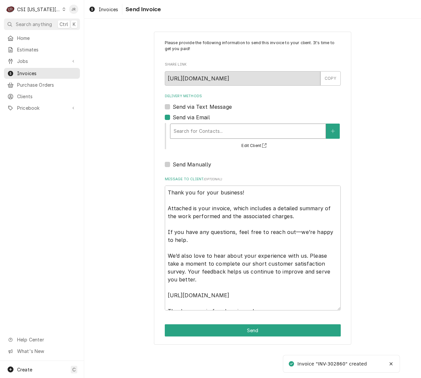
type textarea "x"
click at [230, 134] on div "Delivery Methods" at bounding box center [248, 131] width 149 height 12
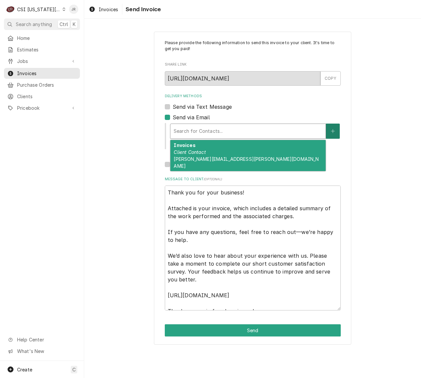
click at [335, 131] on icon "Create New Contact" at bounding box center [333, 131] width 4 height 5
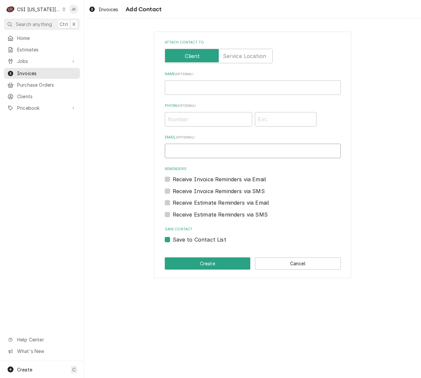
click at [319, 150] on input "Email ( optional )" at bounding box center [253, 151] width 176 height 14
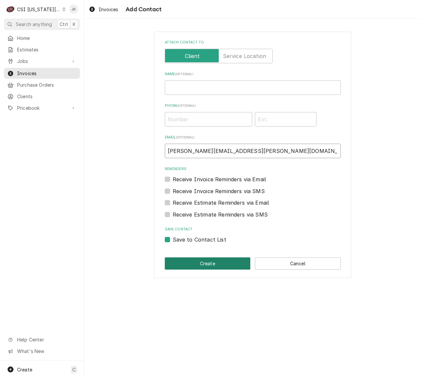
type input "jessica.rentfro@csi1.com"
click at [211, 261] on button "Create" at bounding box center [208, 263] width 86 height 12
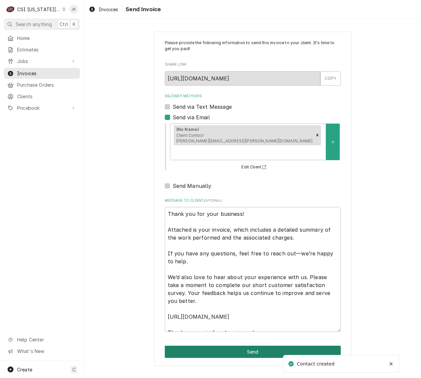
click at [303, 345] on button "Send" at bounding box center [253, 351] width 176 height 12
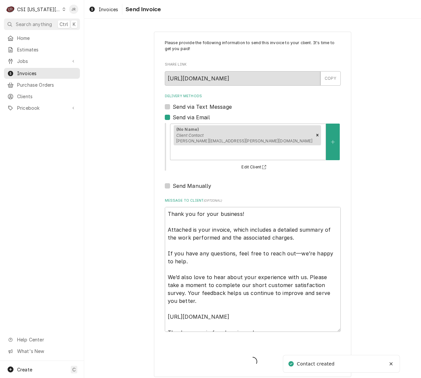
type textarea "x"
click at [302, 339] on div "Please provide the following information to send this invoice to your client. I…" at bounding box center [253, 204] width 198 height 345
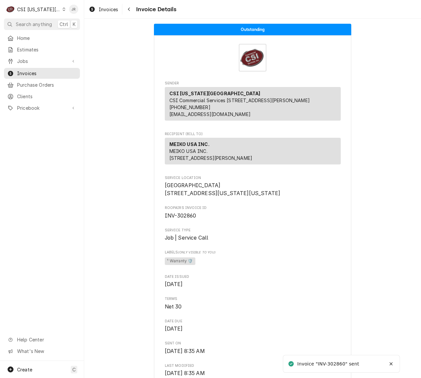
click at [183, 219] on span "INV-302860" at bounding box center [181, 215] width 32 height 6
copy span "302860"
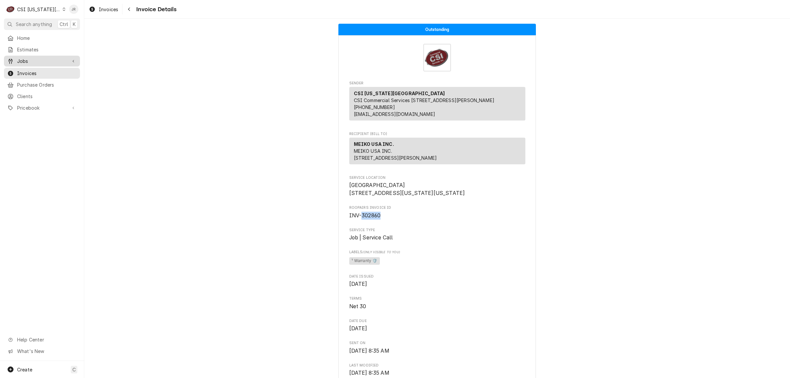
click at [22, 60] on span "Jobs" at bounding box center [42, 61] width 50 height 7
click at [31, 71] on span "Jobs" at bounding box center [47, 72] width 60 height 7
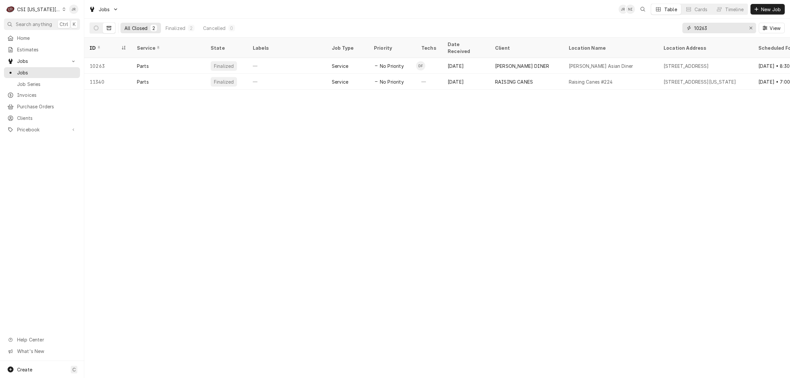
click at [724, 24] on input "10263" at bounding box center [718, 28] width 49 height 11
click at [723, 25] on input "10263" at bounding box center [718, 28] width 49 height 11
type input "31212"
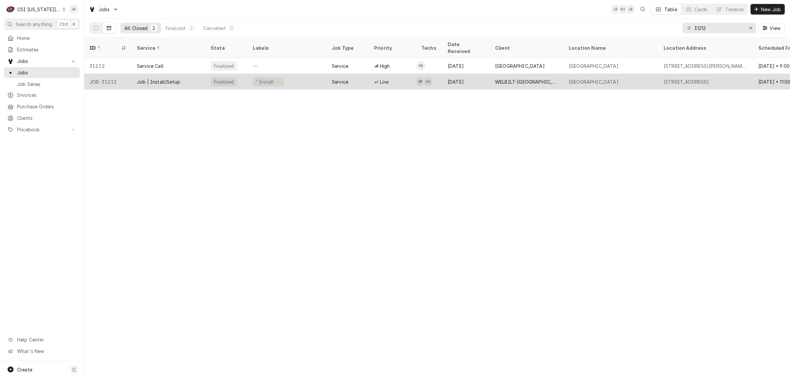
click at [171, 78] on div "Job | Install/Setup" at bounding box center [158, 81] width 43 height 7
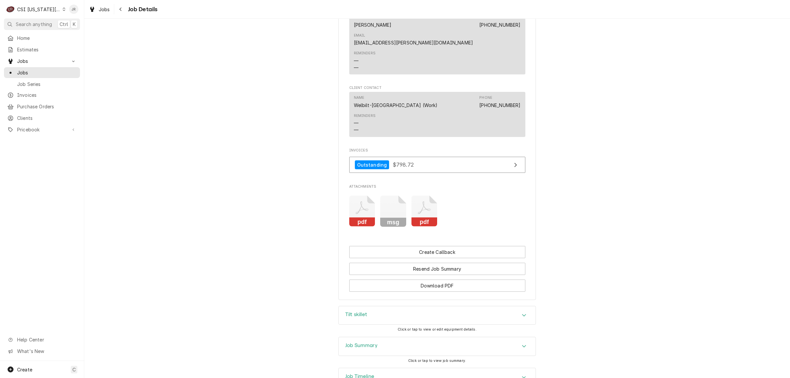
scroll to position [1235, 0]
click at [375, 194] on icon "Attachments" at bounding box center [362, 209] width 26 height 31
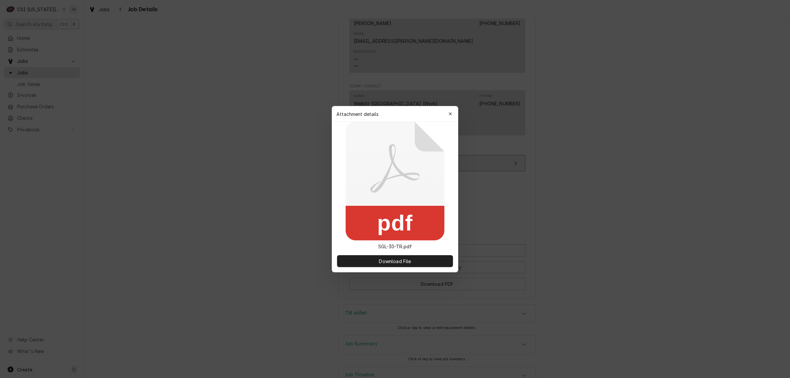
click at [450, 114] on icon "button" at bounding box center [451, 114] width 4 height 5
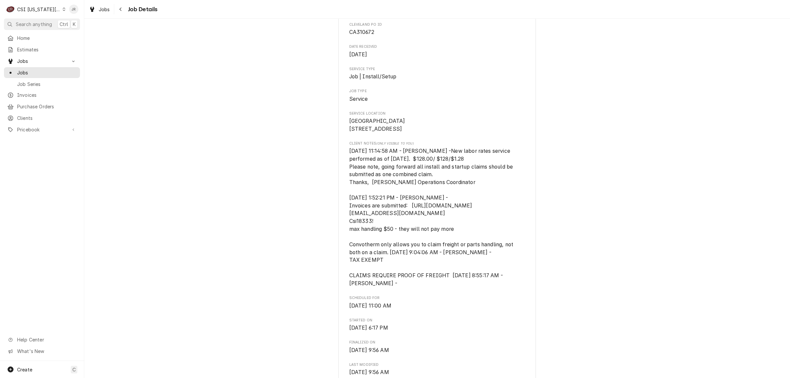
scroll to position [0, 0]
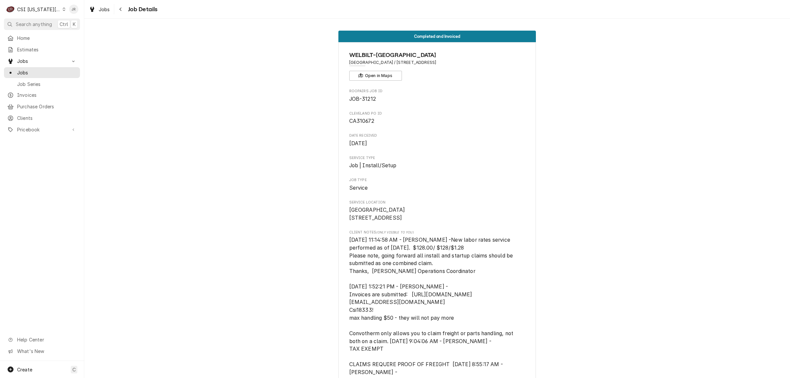
click at [367, 97] on span "JOB-31212" at bounding box center [362, 99] width 27 height 6
click at [368, 97] on span "JOB-31212" at bounding box center [362, 99] width 27 height 6
copy span "31212"
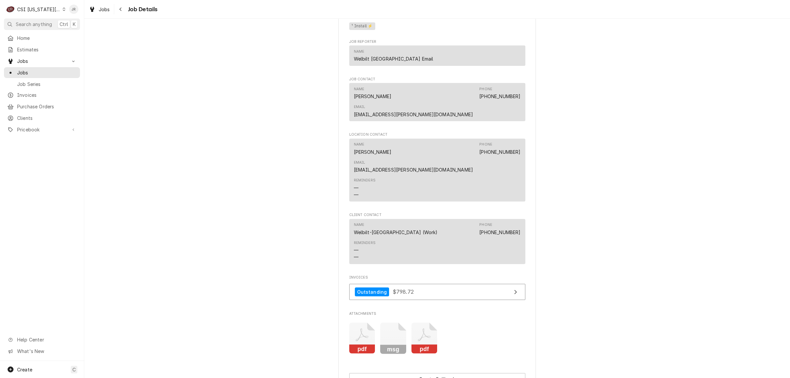
scroll to position [1111, 0]
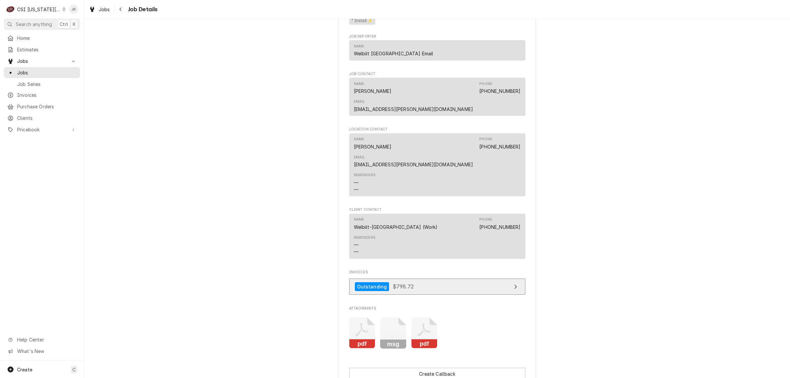
click at [437, 279] on link "Outstanding $798.72" at bounding box center [437, 287] width 176 height 16
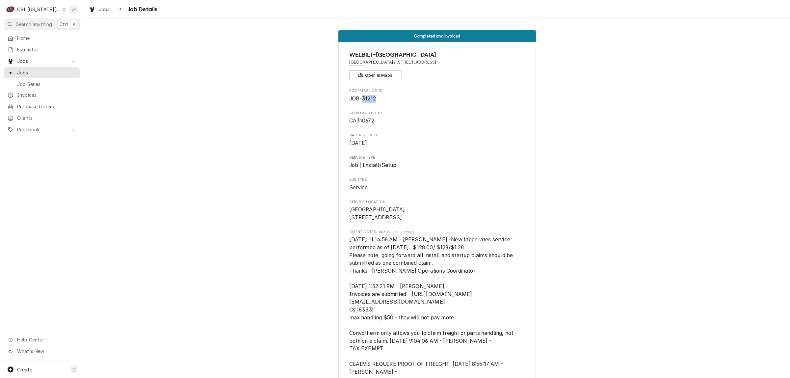
scroll to position [0, 0]
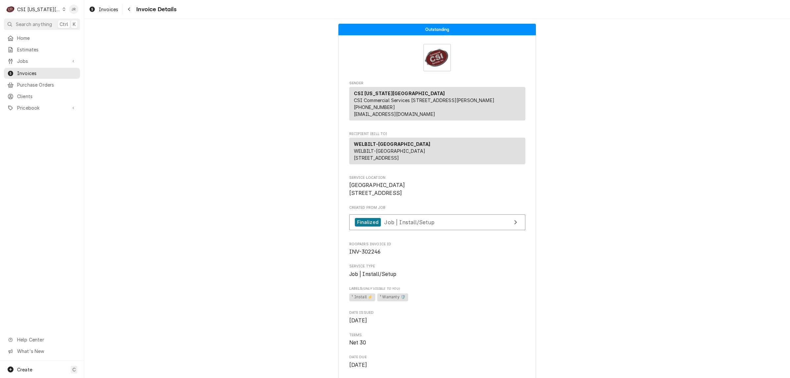
click at [362, 255] on span "INV-302246" at bounding box center [365, 252] width 32 height 6
copy span "302246"
click at [371, 256] on span "INV-302246" at bounding box center [437, 252] width 176 height 8
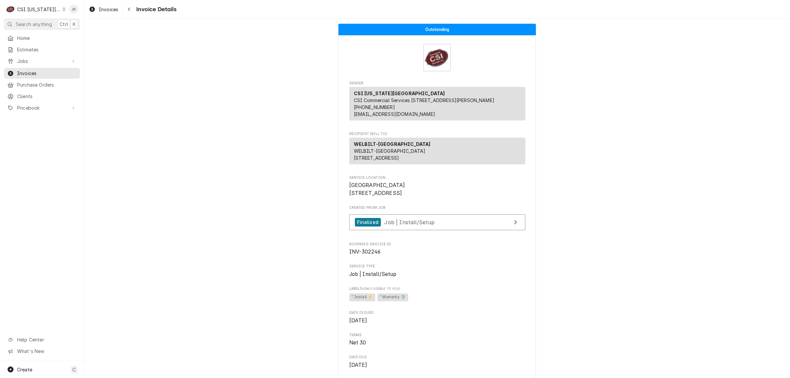
click at [370, 256] on div "Roopairs Invoice ID INV-302246" at bounding box center [437, 249] width 176 height 14
click at [368, 255] on span "INV-302246" at bounding box center [365, 252] width 32 height 6
drag, startPoint x: 374, startPoint y: 276, endPoint x: 379, endPoint y: 273, distance: 6.0
click at [378, 256] on span "INV-302246" at bounding box center [437, 252] width 176 height 8
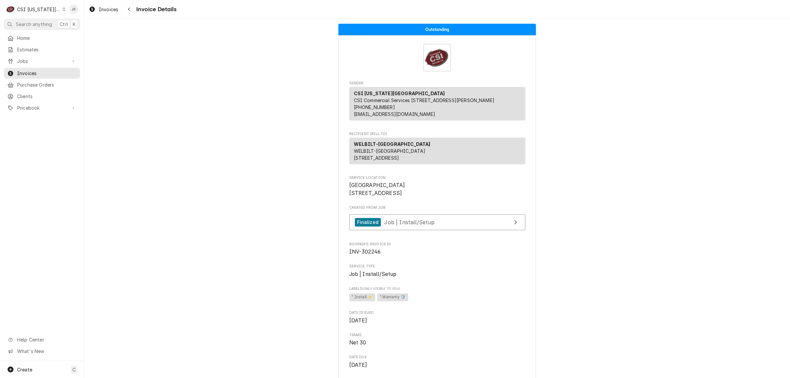
drag, startPoint x: 372, startPoint y: 277, endPoint x: 375, endPoint y: 276, distance: 3.7
click at [372, 256] on span "INV-302246" at bounding box center [437, 252] width 176 height 8
drag, startPoint x: 386, startPoint y: 272, endPoint x: 351, endPoint y: 275, distance: 35.0
copy span "INV-302246"
